Goal: Information Seeking & Learning: Learn about a topic

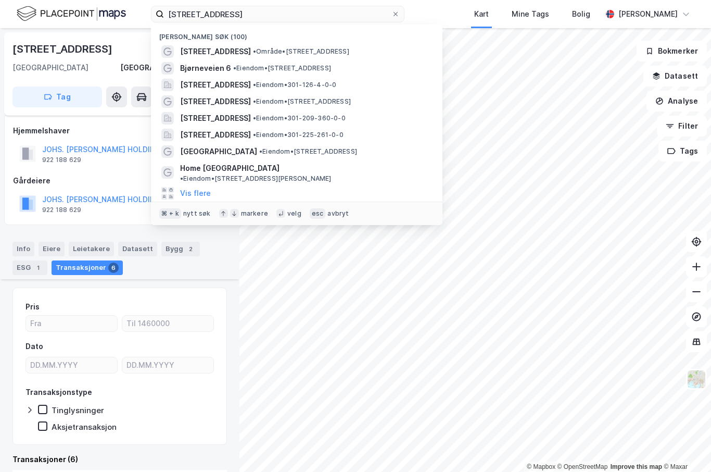
scroll to position [172, 0]
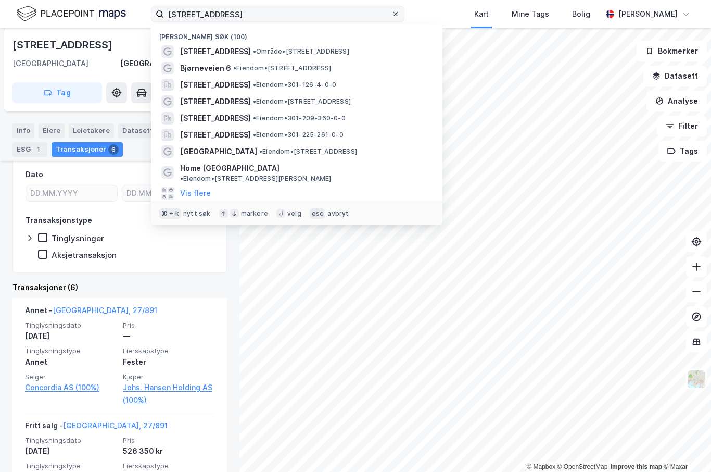
click at [392, 13] on span at bounding box center [396, 14] width 8 height 8
click at [381, 13] on input "[STREET_ADDRESS]" at bounding box center [278, 14] width 228 height 16
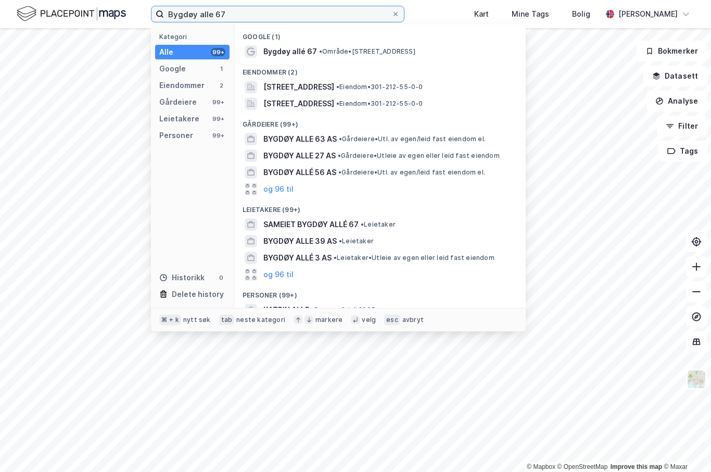
type input "Bygdøy alle 67"
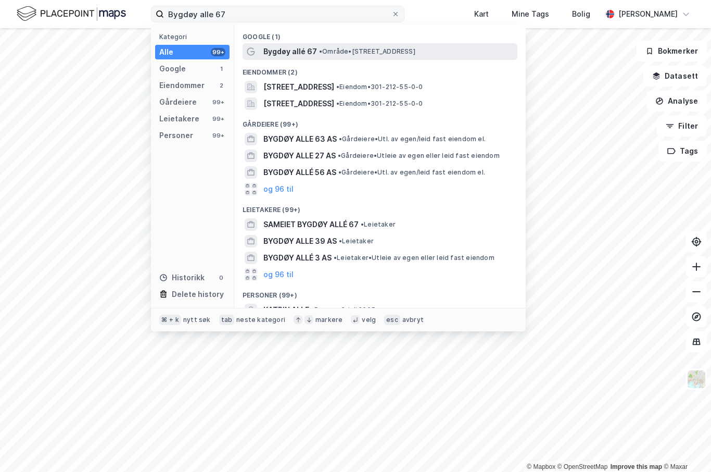
click at [330, 54] on span "• Område • [STREET_ADDRESS]" at bounding box center [367, 51] width 96 height 8
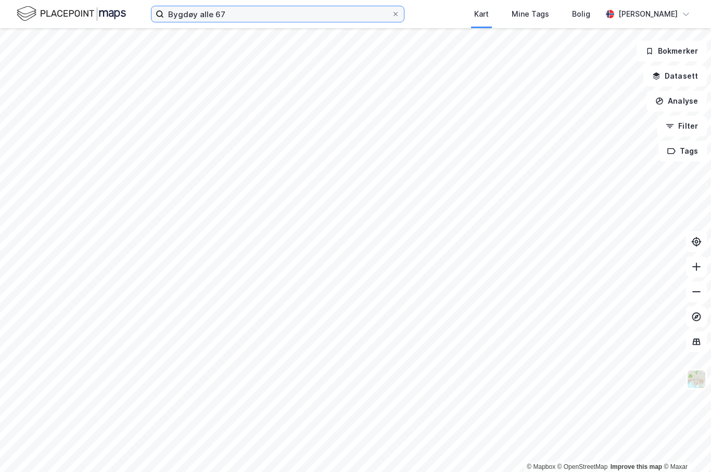
click at [253, 17] on input "Bygdøy alle 67" at bounding box center [278, 14] width 228 height 16
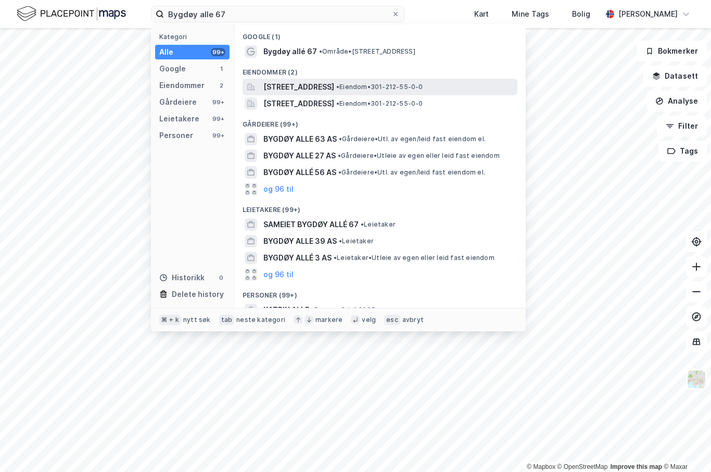
click at [334, 91] on span "[STREET_ADDRESS]" at bounding box center [299, 87] width 71 height 12
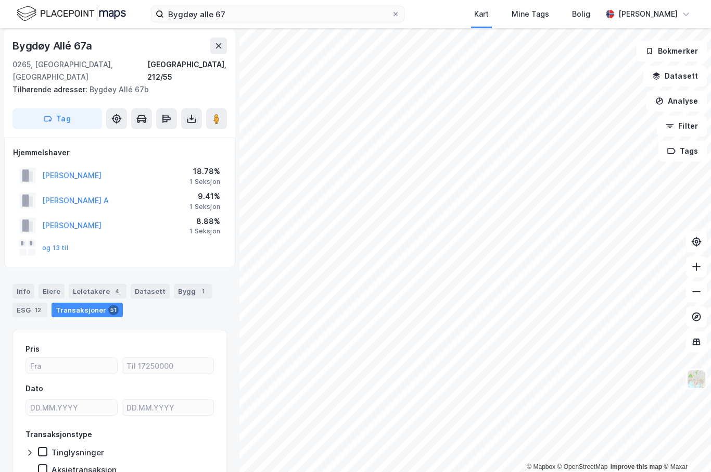
scroll to position [3, 0]
click at [0, 0] on button "og 13 til" at bounding box center [0, 0] width 0 height 0
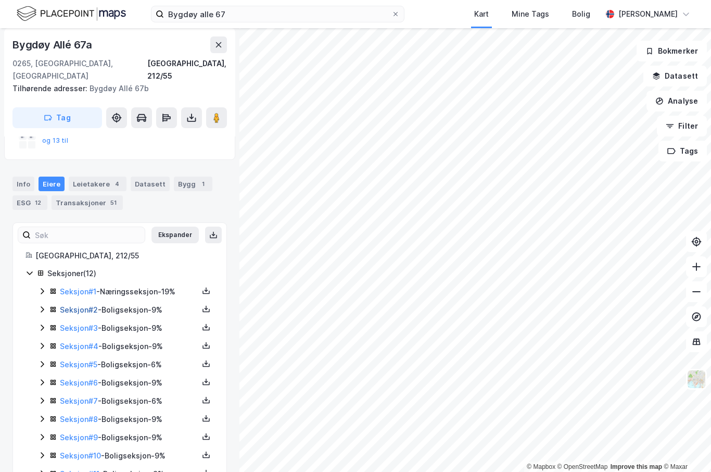
click at [72, 305] on link "Seksjon # 2" at bounding box center [79, 309] width 38 height 9
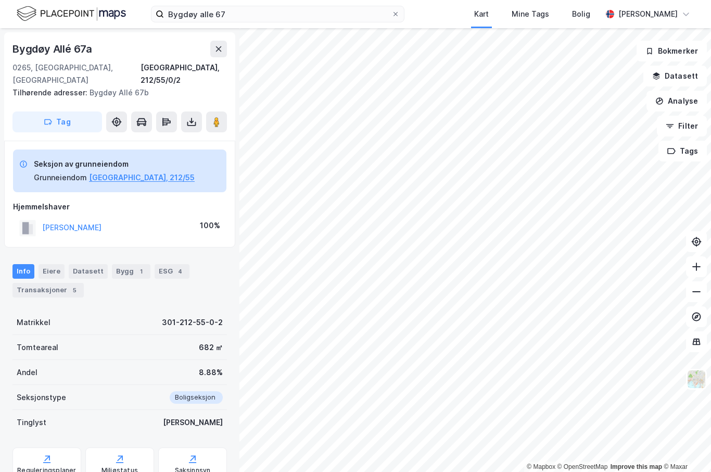
scroll to position [25, 0]
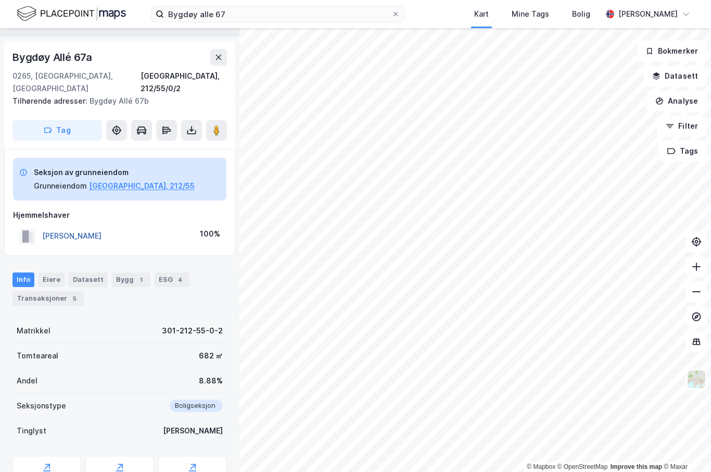
click at [0, 0] on button "[PERSON_NAME]" at bounding box center [0, 0] width 0 height 0
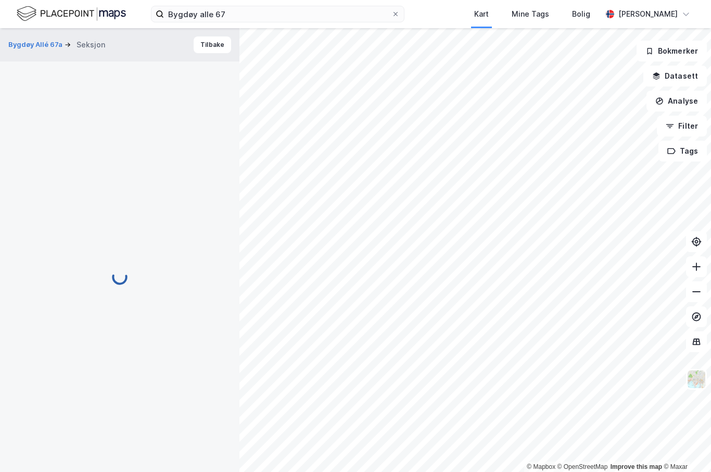
scroll to position [25, 0]
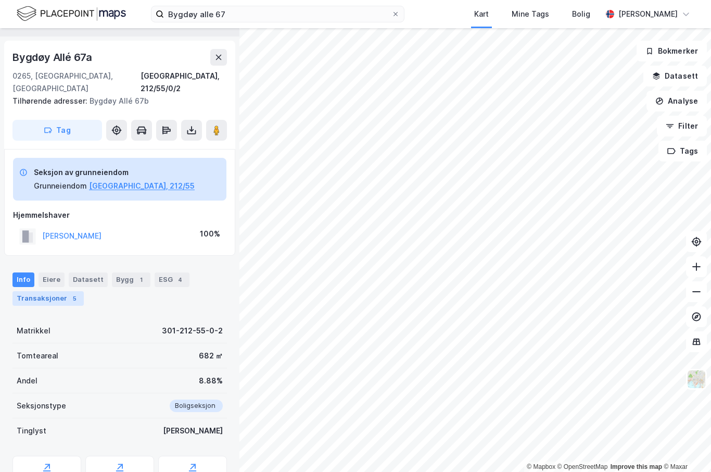
click at [62, 291] on div "Transaksjoner 5" at bounding box center [47, 298] width 71 height 15
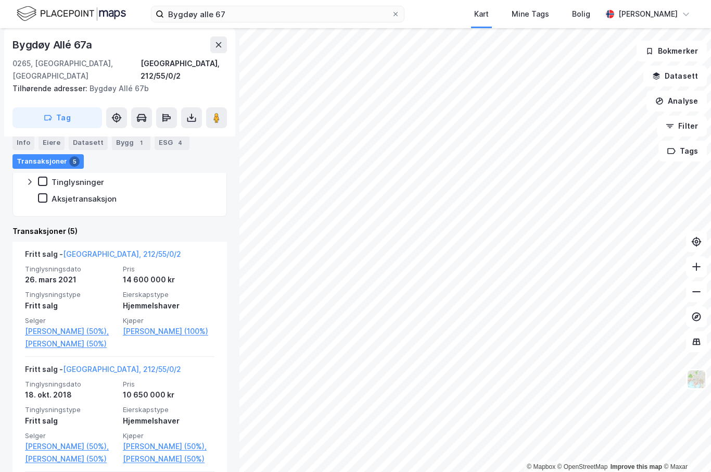
scroll to position [284, 0]
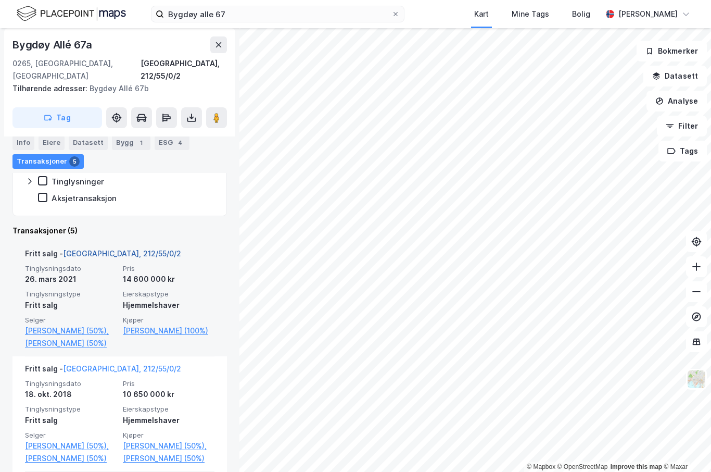
click at [83, 249] on link "[GEOGRAPHIC_DATA], 212/55/0/2" at bounding box center [122, 253] width 118 height 9
click at [95, 249] on link "[GEOGRAPHIC_DATA], 212/55/0/2" at bounding box center [122, 253] width 118 height 9
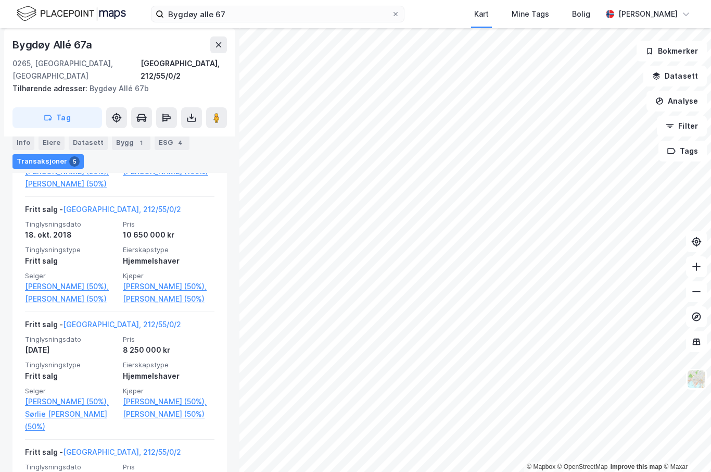
scroll to position [427, 0]
